Goal: Transaction & Acquisition: Purchase product/service

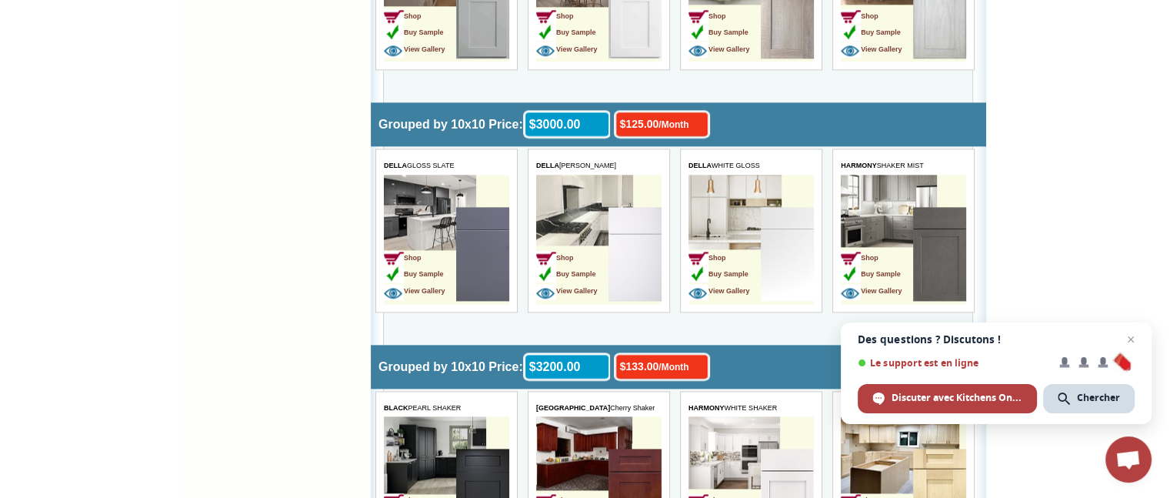
scroll to position [2027, 0]
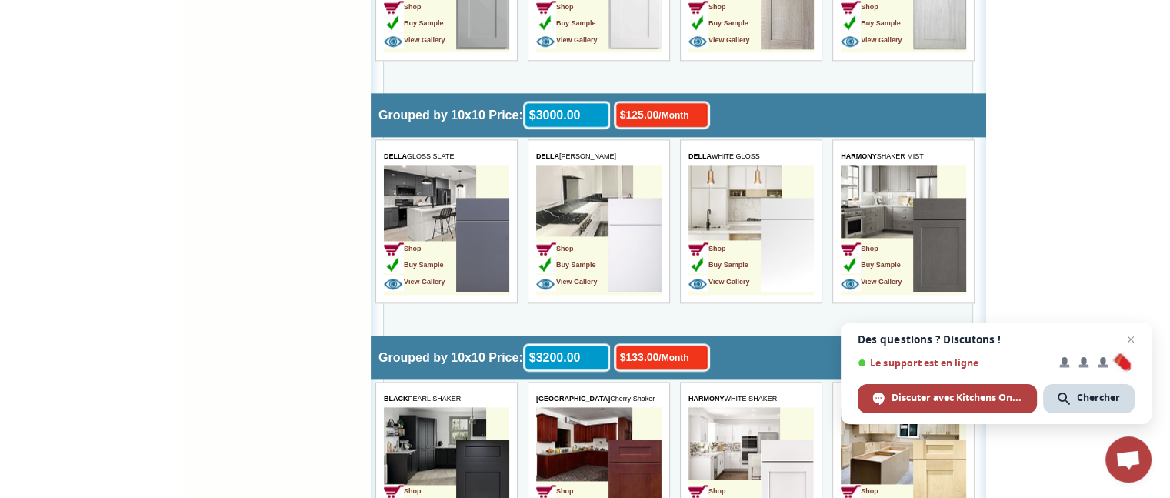
click at [448, 206] on td "Shop Buy Sample View Gallery" at bounding box center [420, 246] width 72 height 97
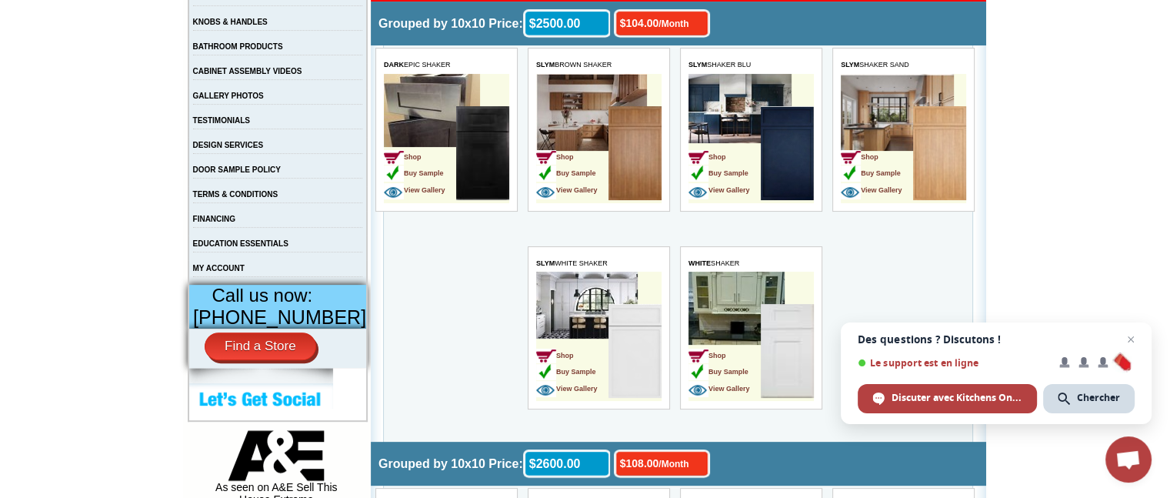
scroll to position [409, 0]
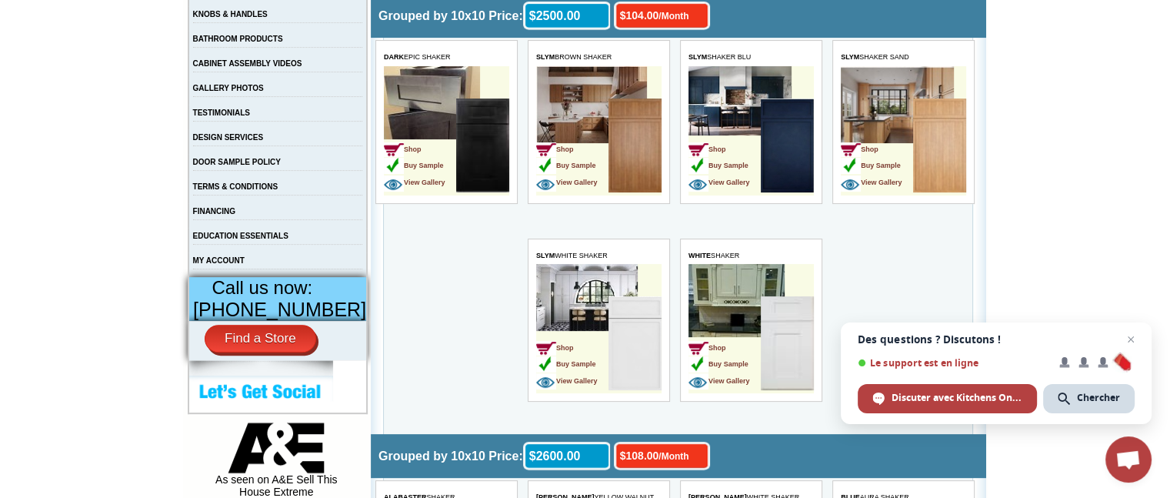
click at [877, 96] on td "Shop Buy Sample View Gallery" at bounding box center [903, 130] width 125 height 129
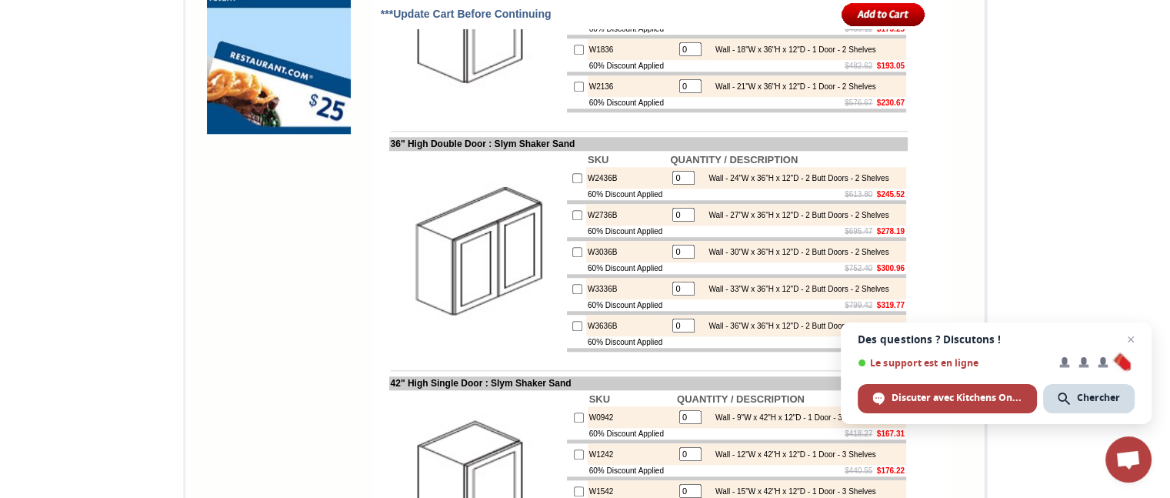
scroll to position [1347, 0]
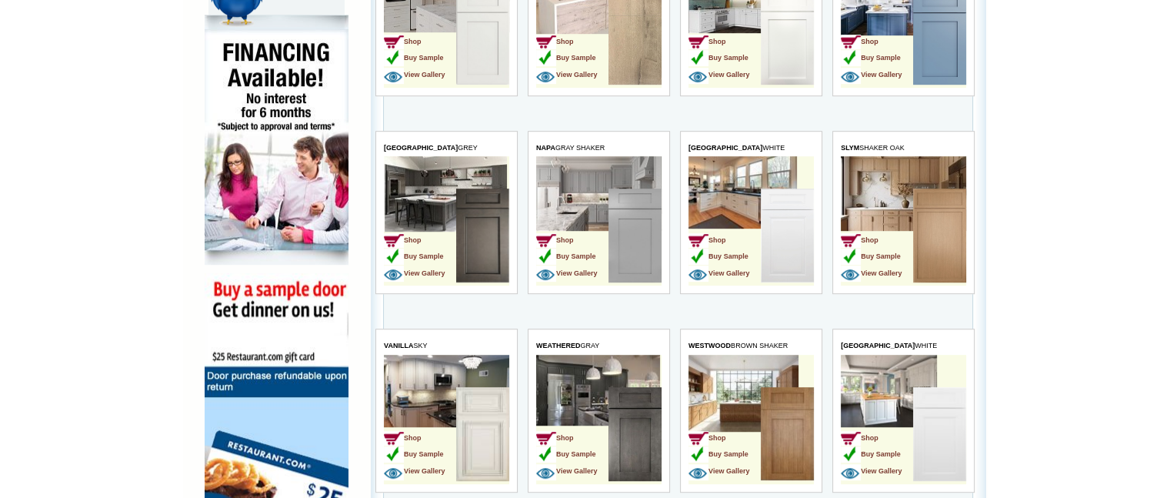
scroll to position [948, 0]
